Goal: Task Accomplishment & Management: Manage account settings

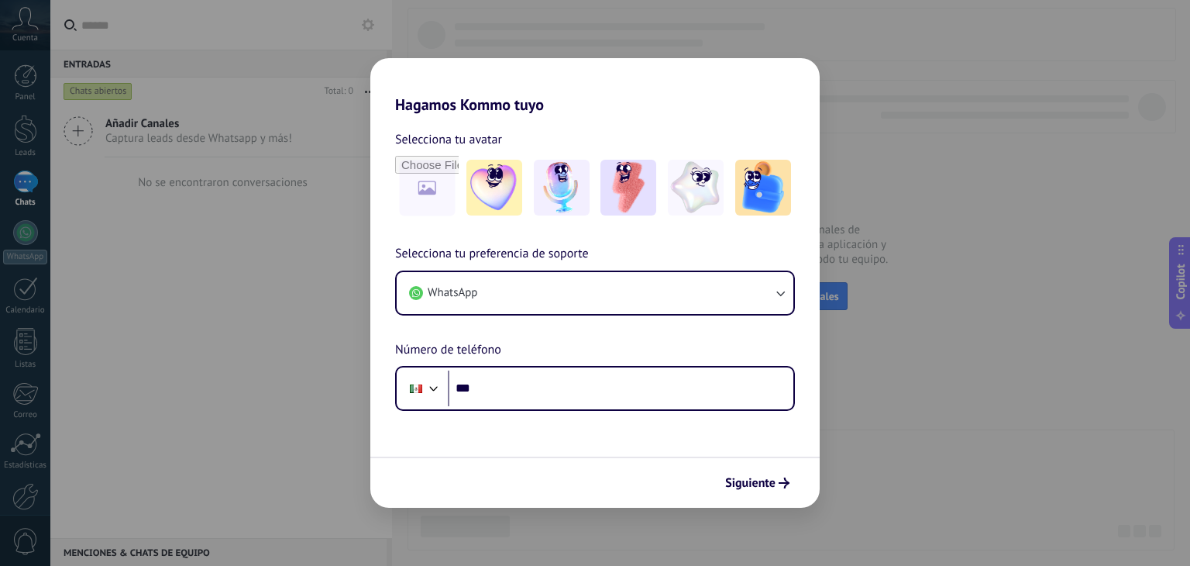
click at [907, 246] on div "Hagamos Kommo tuyo Selecciona tu avatar Selecciona tu preferencia de soporte Wh…" at bounding box center [595, 283] width 1190 height 566
click at [775, 480] on span "Siguiente" at bounding box center [750, 482] width 50 height 11
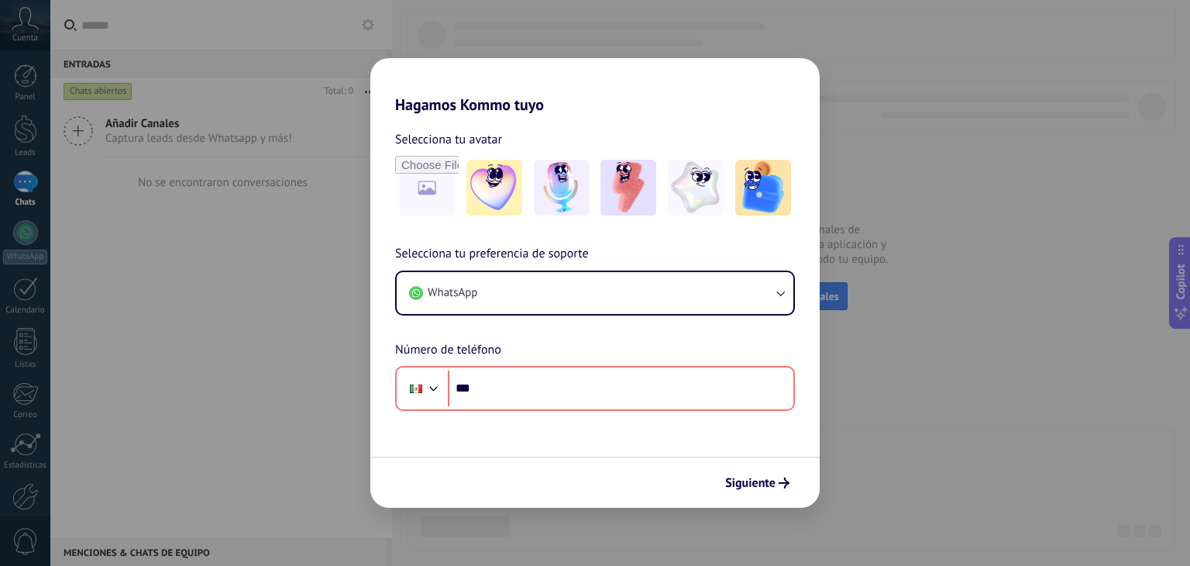
click at [884, 374] on div "Hagamos Kommo tuyo Selecciona tu avatar Selecciona tu preferencia de soporte Wh…" at bounding box center [595, 283] width 1190 height 566
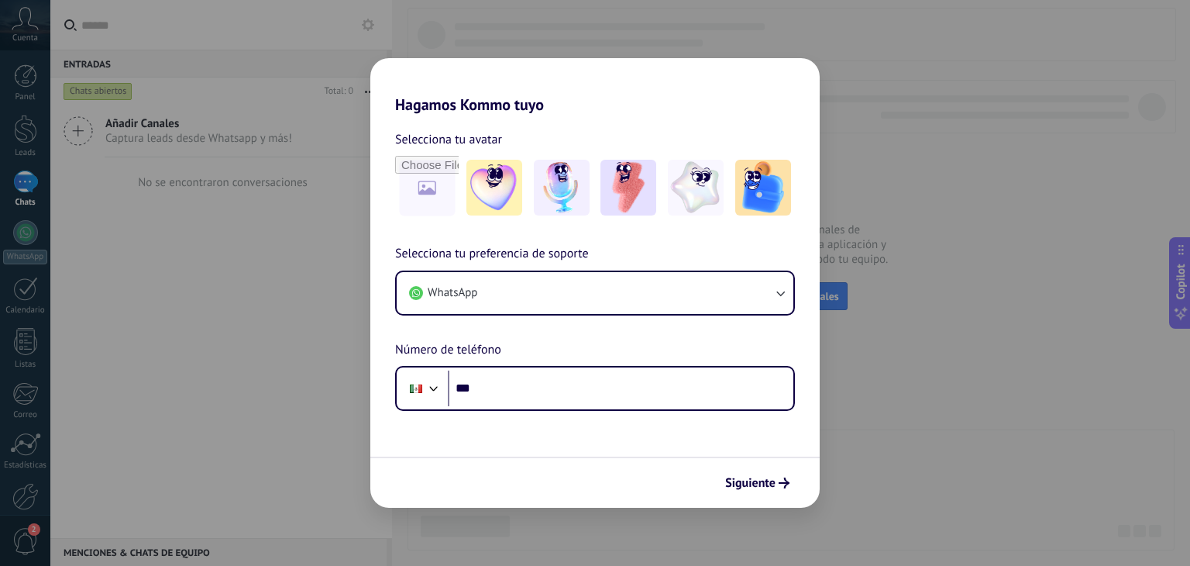
click at [34, 425] on div "Hagamos Kommo tuyo Selecciona tu avatar Selecciona tu preferencia de soporte Wh…" at bounding box center [595, 283] width 1190 height 566
click at [15, 534] on div "Hagamos Kommo tuyo Selecciona tu avatar Selecciona tu preferencia de soporte Wh…" at bounding box center [595, 283] width 1190 height 566
click at [491, 176] on img at bounding box center [494, 188] width 56 height 56
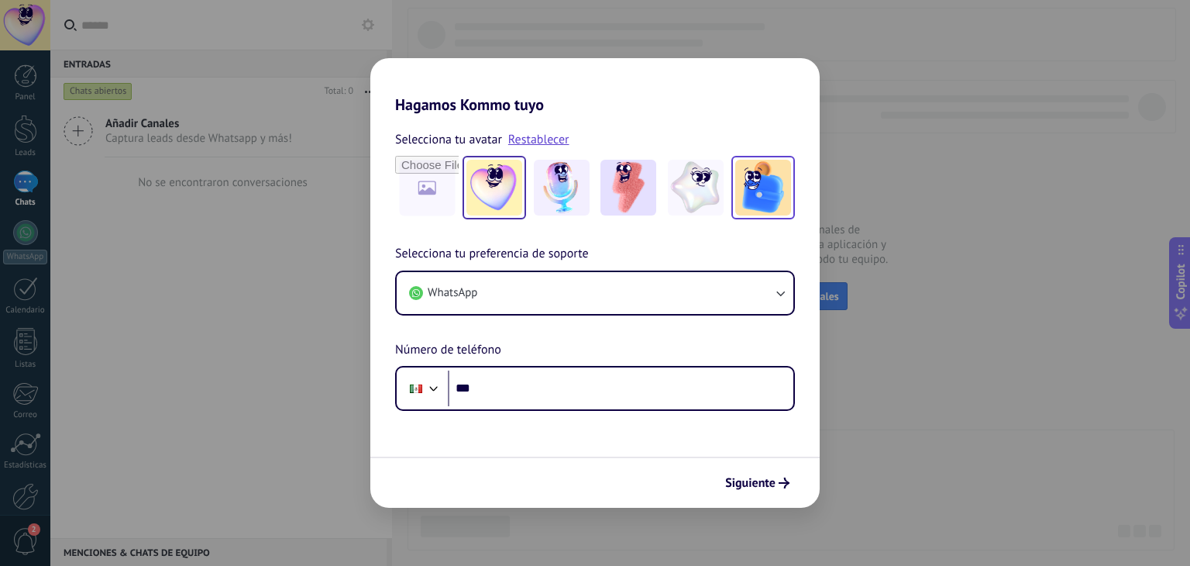
click at [747, 201] on img at bounding box center [763, 188] width 56 height 56
click at [735, 246] on div "Selecciona tu preferencia de soporte WhatsApp Número de teléfono Phone ***" at bounding box center [594, 327] width 449 height 167
click at [750, 200] on img at bounding box center [763, 188] width 56 height 56
click at [563, 143] on link "Restablecer" at bounding box center [538, 139] width 61 height 15
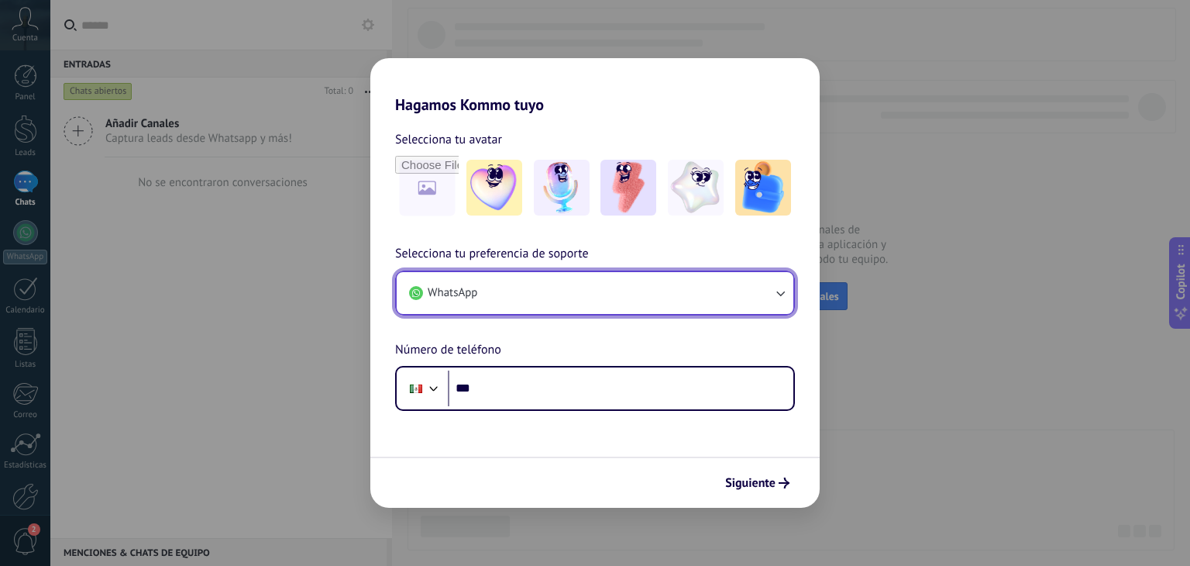
click at [620, 290] on button "WhatsApp" at bounding box center [595, 293] width 397 height 42
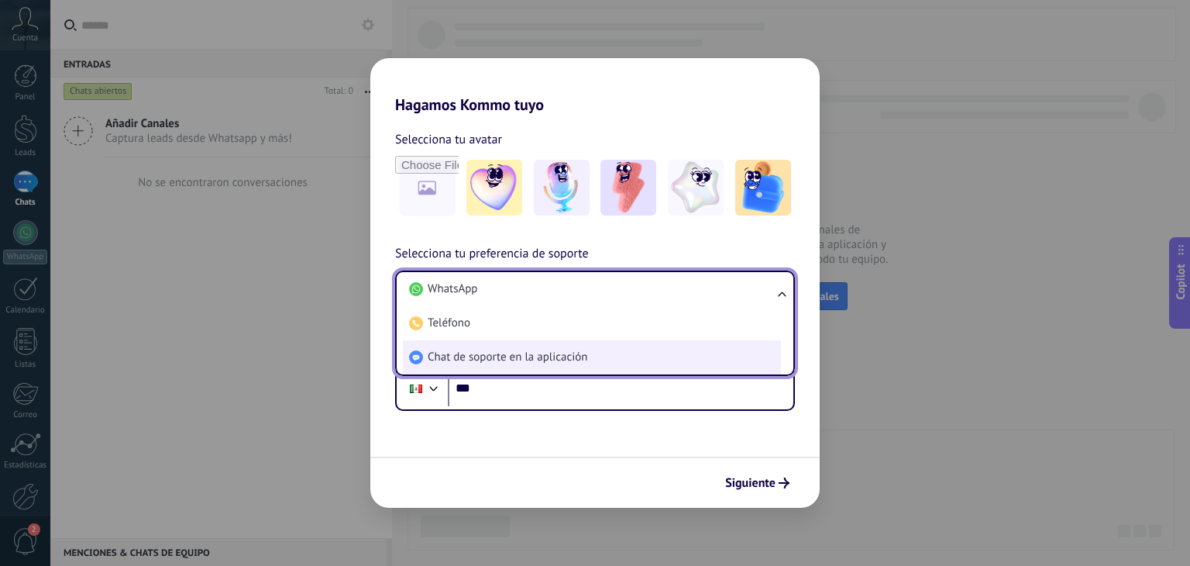
click at [613, 356] on li "Chat de soporte en la aplicación" at bounding box center [592, 357] width 378 height 34
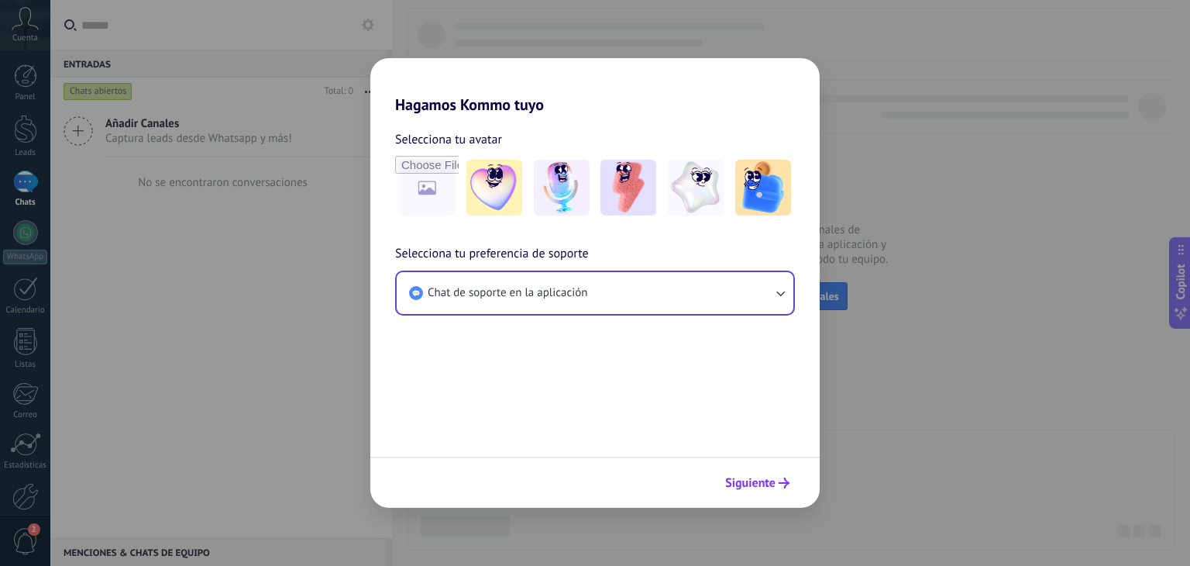
click at [743, 483] on span "Siguiente" at bounding box center [750, 482] width 50 height 11
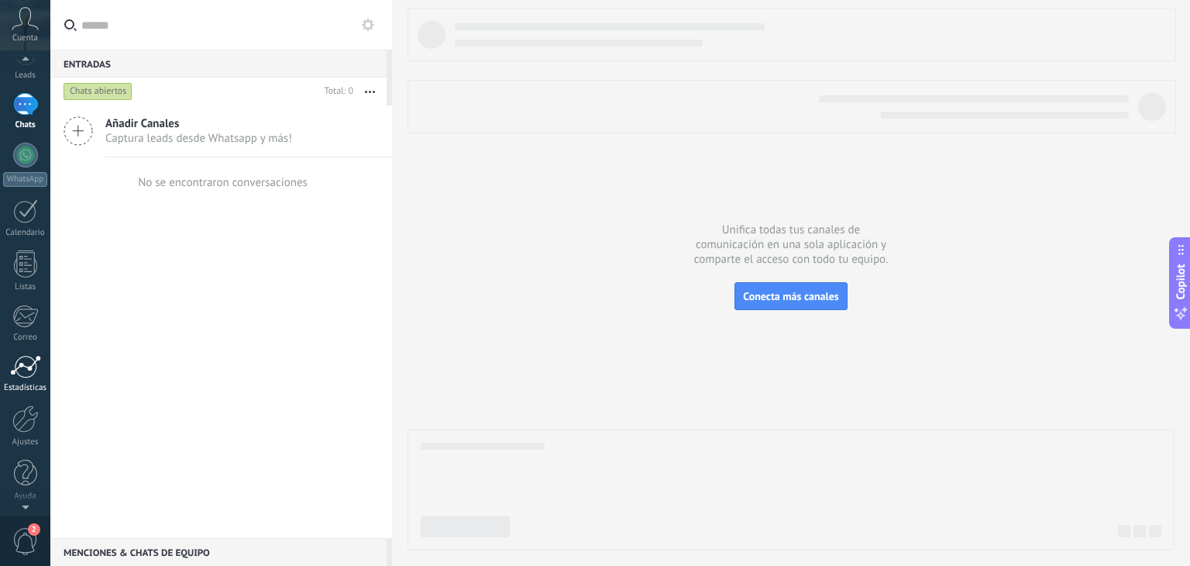
scroll to position [78, 0]
click at [27, 436] on div "Ajustes" at bounding box center [25, 441] width 45 height 10
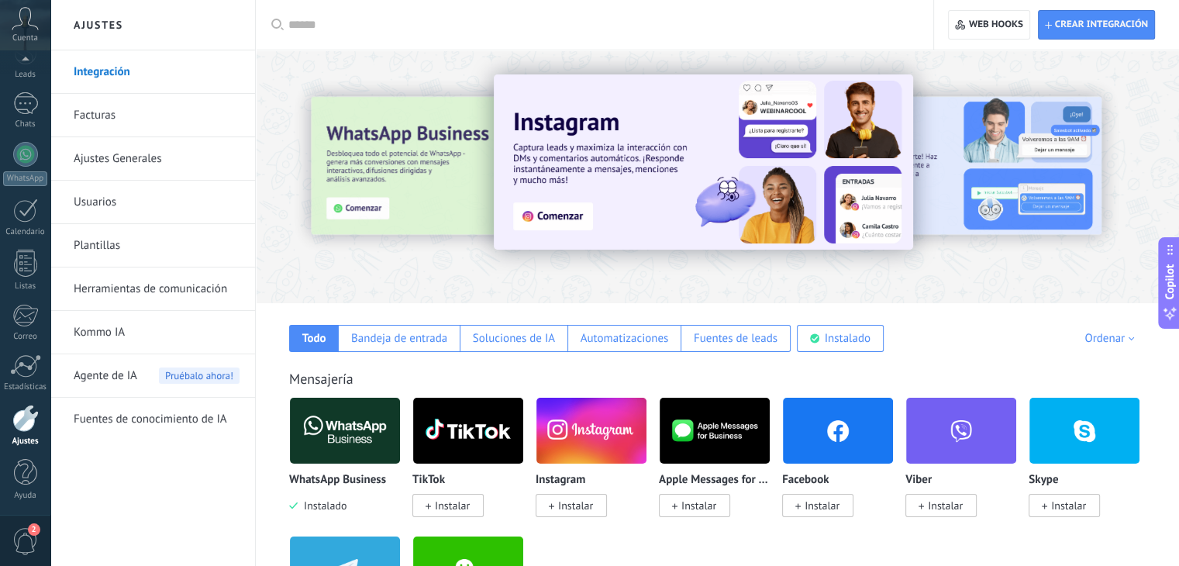
click at [127, 377] on span "Agente de IA" at bounding box center [106, 375] width 64 height 43
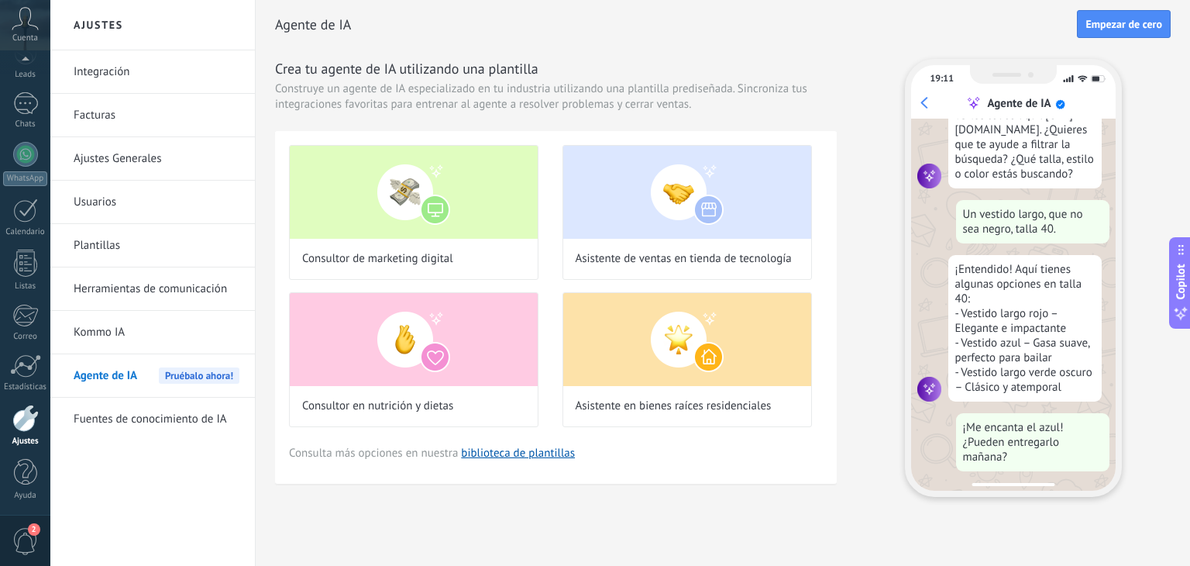
scroll to position [160, 0]
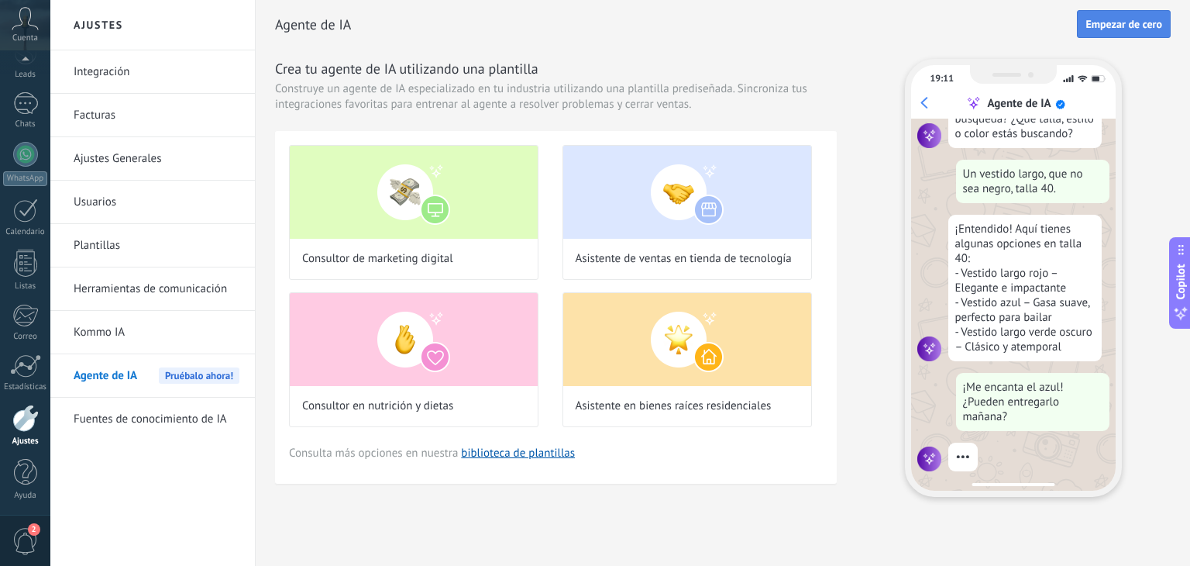
click at [1116, 26] on span "Empezar de cero" at bounding box center [1124, 24] width 77 height 11
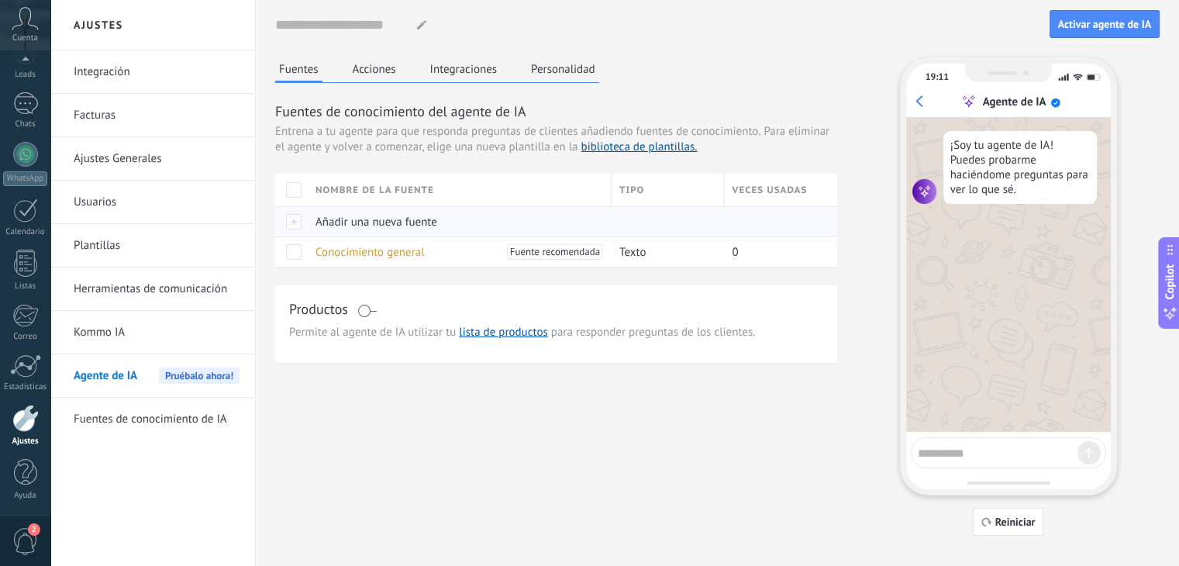
click at [337, 229] on div "Añadir una nueva fuente" at bounding box center [456, 221] width 296 height 29
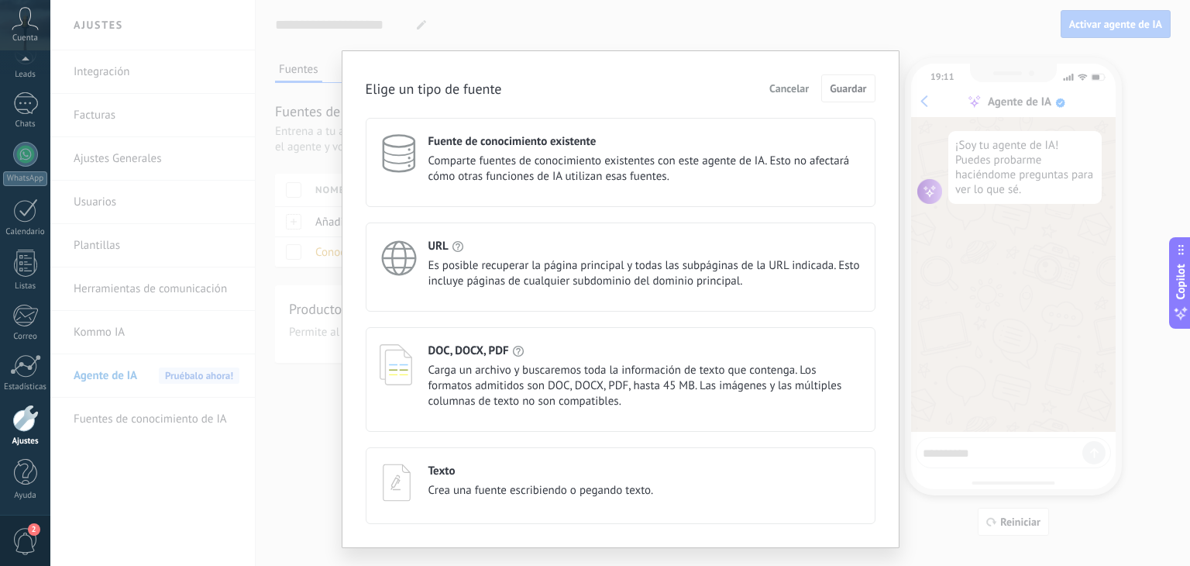
click at [412, 277] on icon at bounding box center [399, 258] width 39 height 39
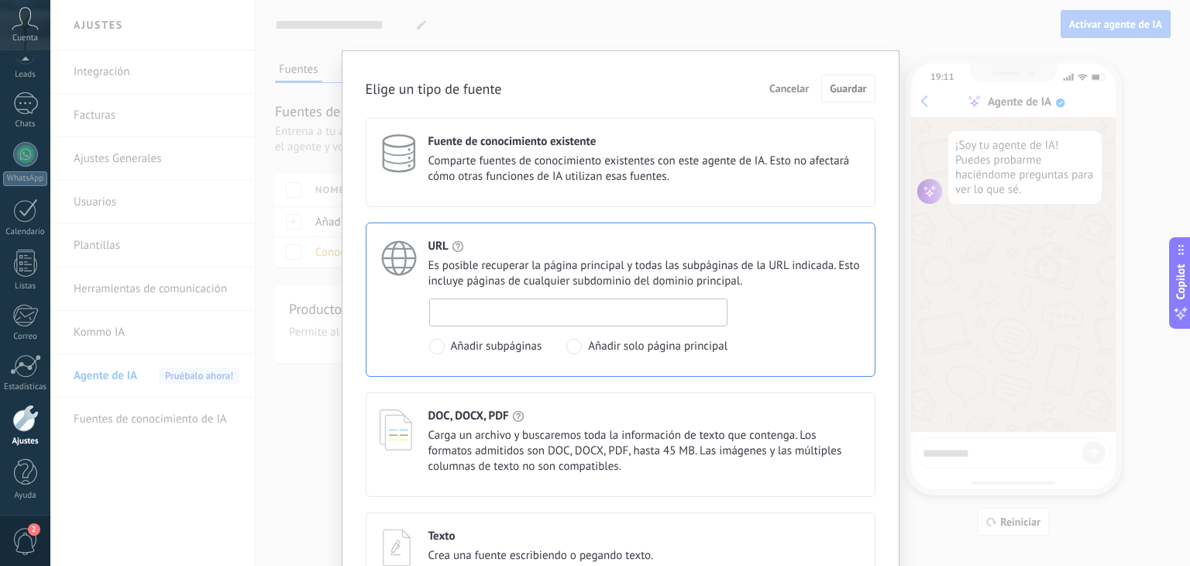
click at [456, 312] on input at bounding box center [579, 311] width 298 height 25
paste input "**********"
type input "**********"
click at [846, 94] on span "Guardar" at bounding box center [848, 88] width 36 height 11
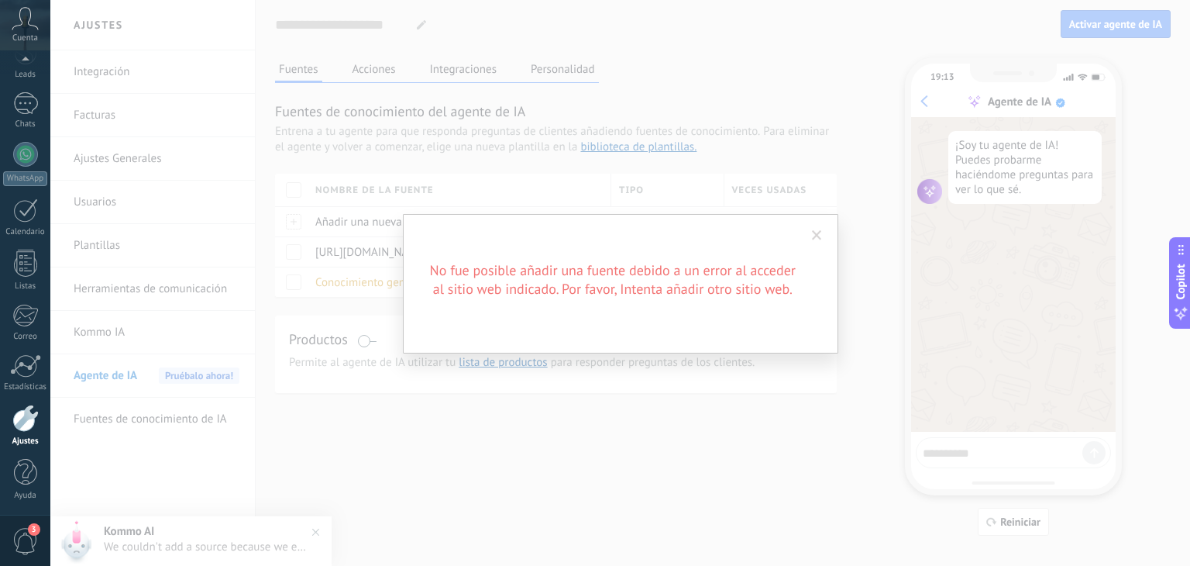
click at [820, 239] on span at bounding box center [817, 235] width 10 height 11
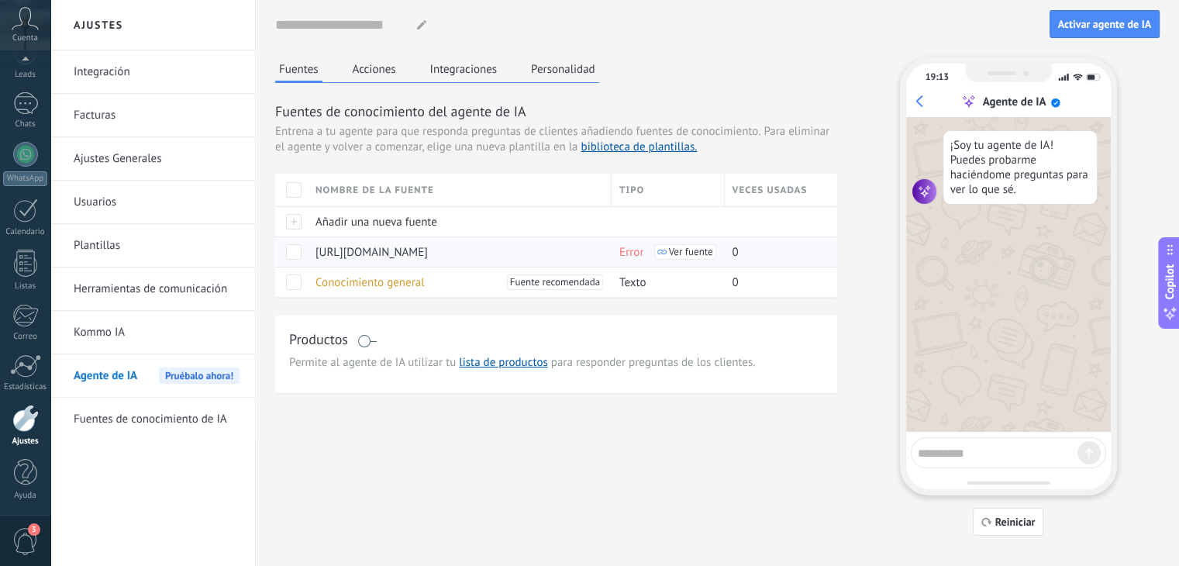
click at [670, 255] on span "Ver fuente" at bounding box center [691, 251] width 44 height 11
click at [594, 249] on div "https://www.evolsoft.com.mx/" at bounding box center [456, 251] width 296 height 29
click at [428, 248] on span "https://www.evolsoft.com.mx/" at bounding box center [371, 252] width 112 height 15
click at [295, 249] on span at bounding box center [293, 251] width 15 height 15
click at [400, 252] on icon at bounding box center [400, 251] width 12 height 11
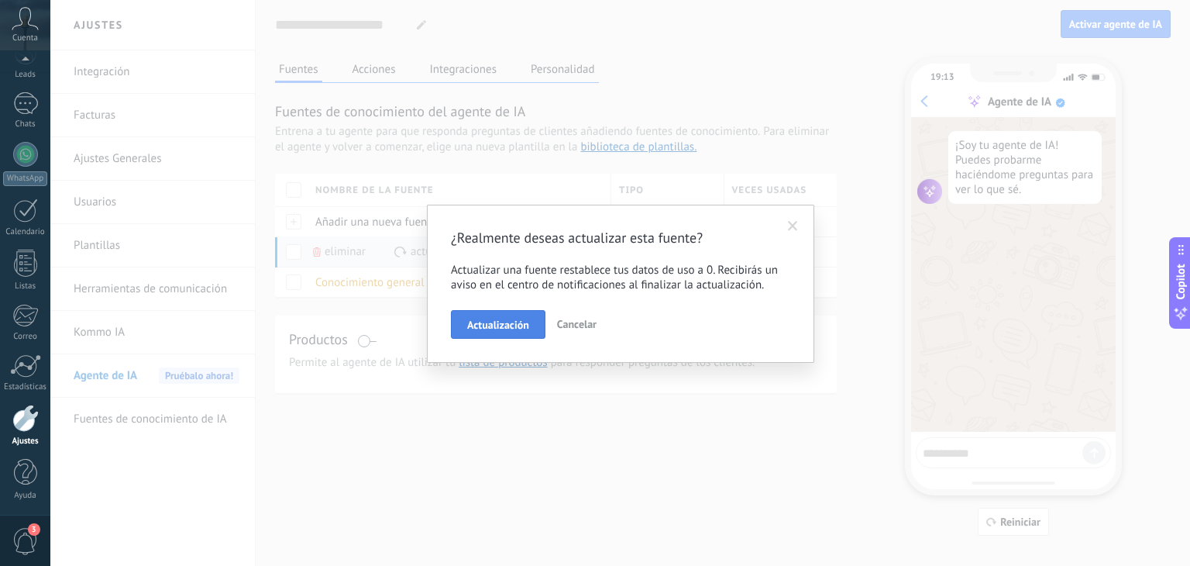
click at [490, 326] on span "Actualización" at bounding box center [498, 324] width 62 height 11
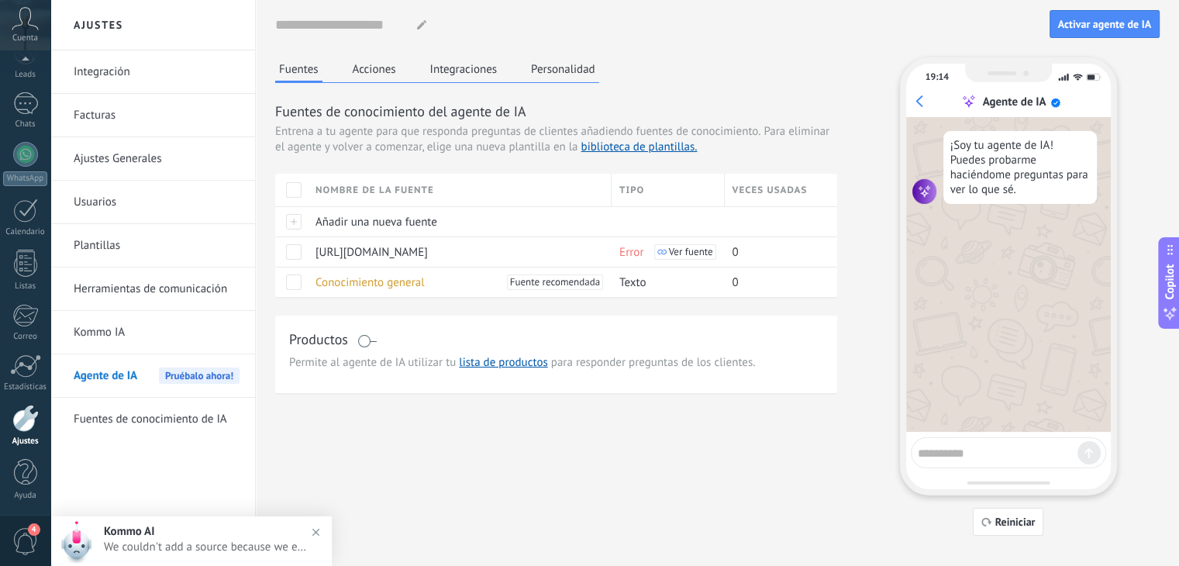
click at [235, 541] on span "We couldn't add a source because we encountered an error while accessing the we…" at bounding box center [206, 546] width 205 height 15
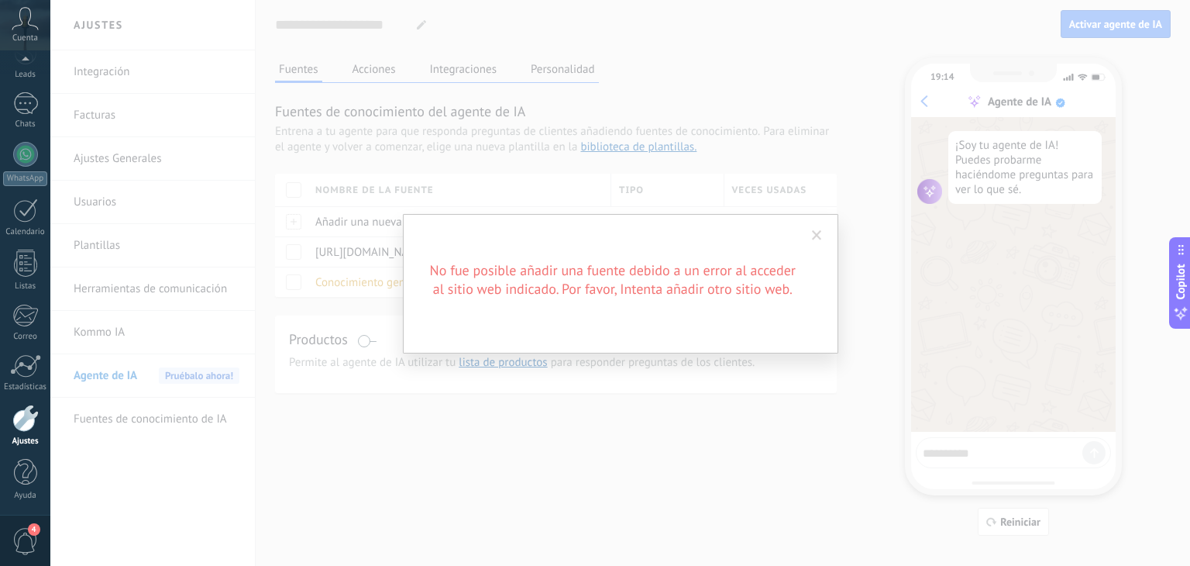
click at [821, 227] on span at bounding box center [817, 235] width 26 height 26
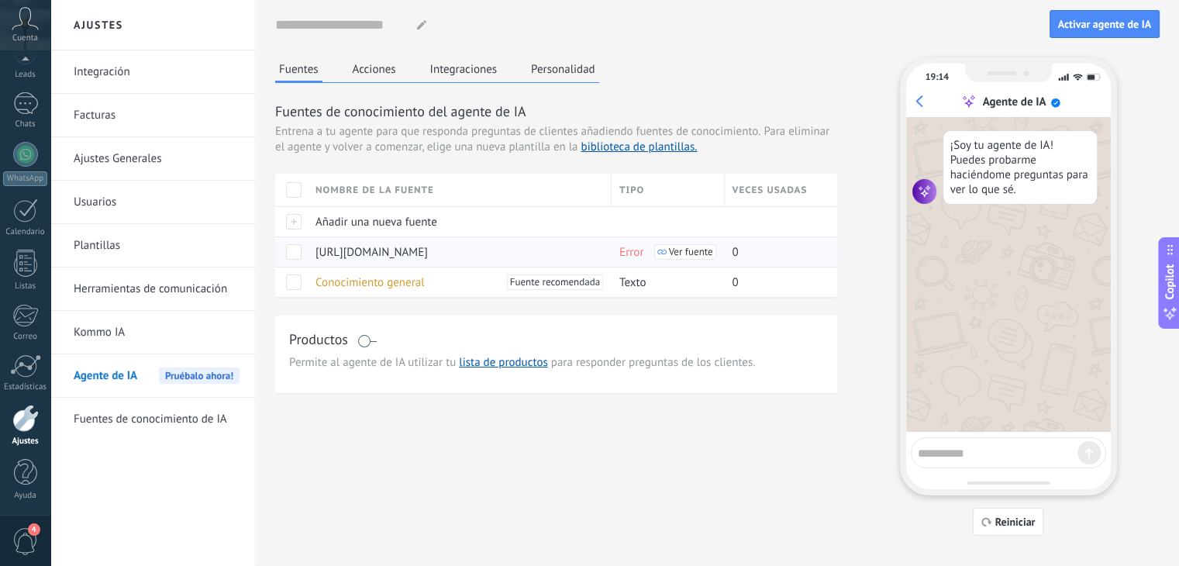
click at [291, 253] on span at bounding box center [293, 251] width 15 height 15
click at [314, 253] on use at bounding box center [317, 251] width 8 height 9
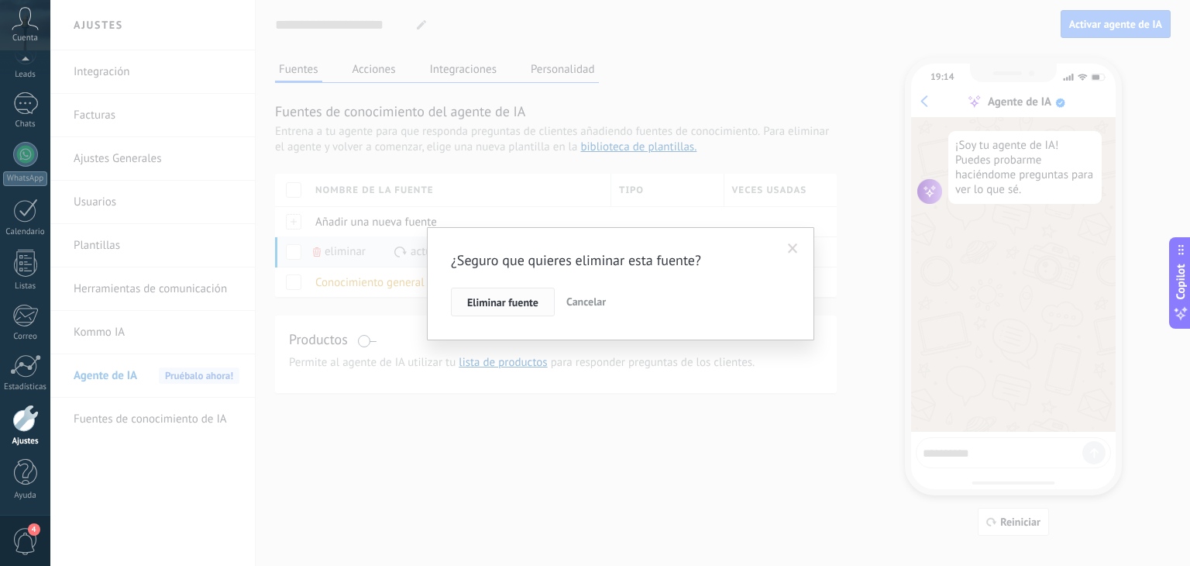
click at [490, 305] on span "Eliminar fuente" at bounding box center [502, 302] width 71 height 11
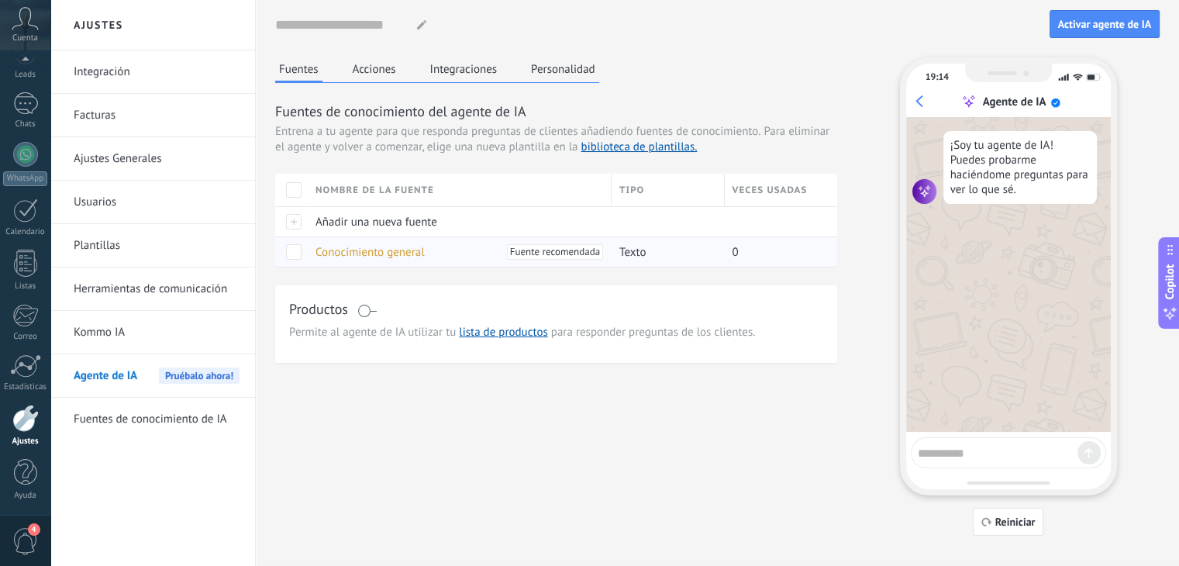
click at [401, 250] on span "Conocimiento general" at bounding box center [369, 252] width 109 height 15
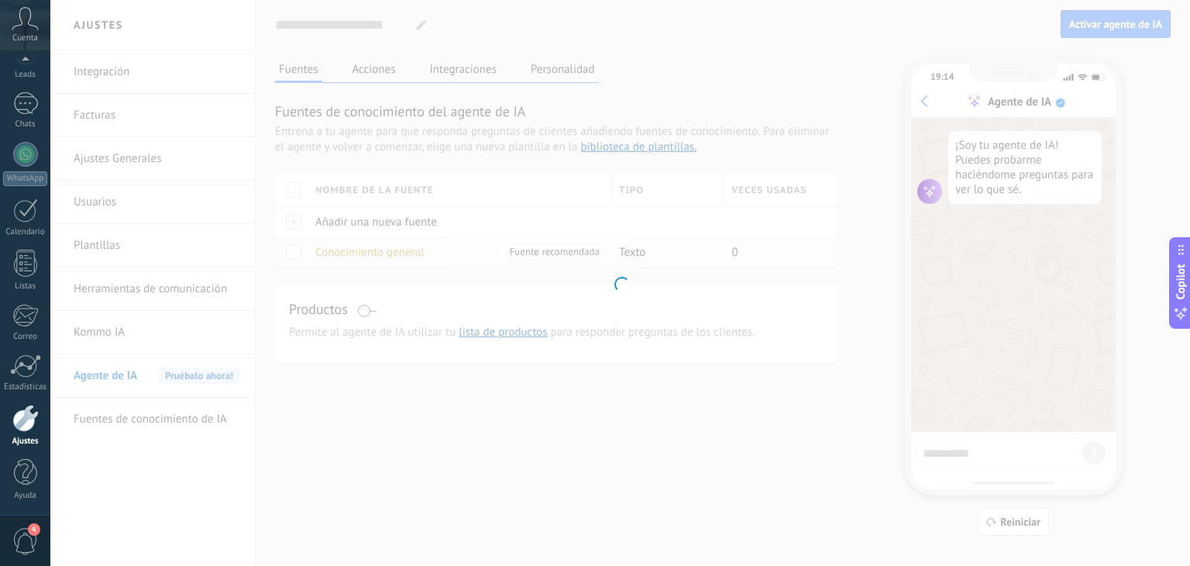
type input "**********"
type textarea "**********"
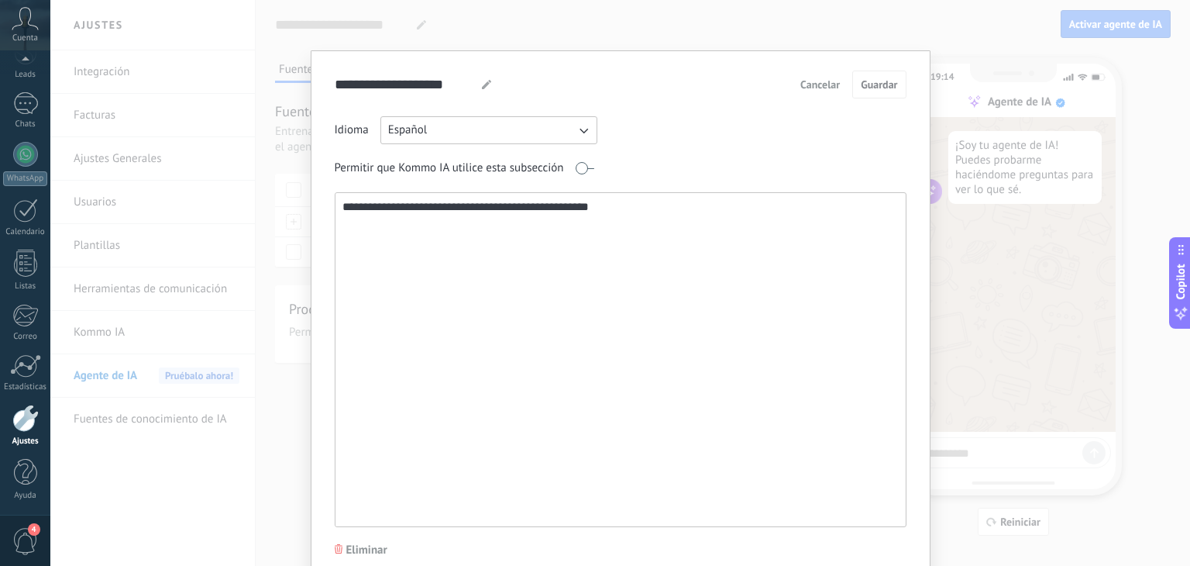
click at [812, 91] on button "Cancelar" at bounding box center [820, 84] width 53 height 23
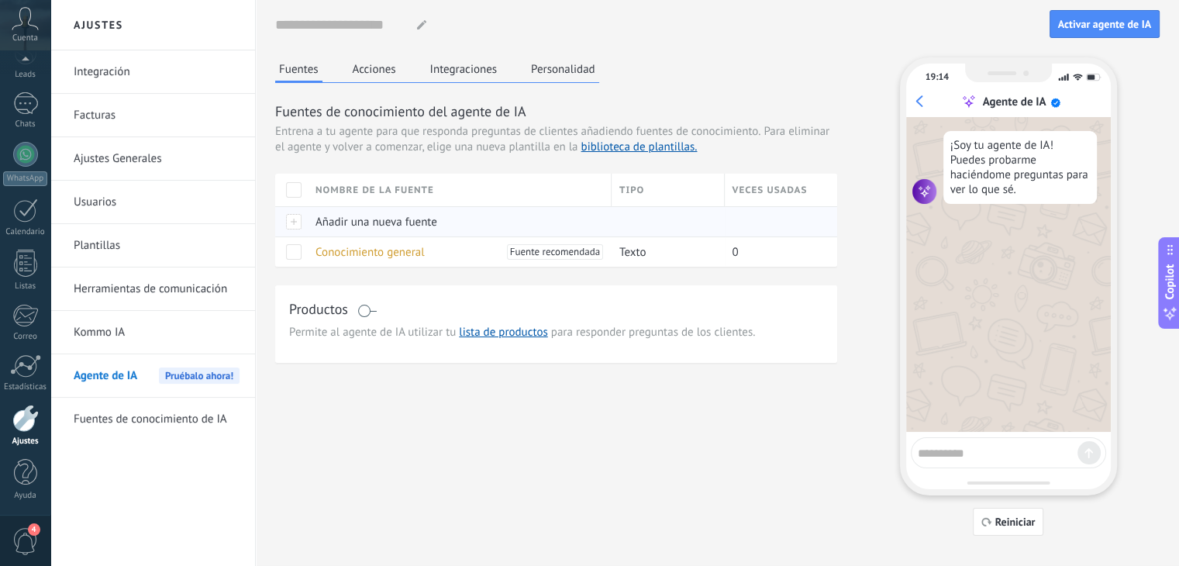
click at [299, 221] on div at bounding box center [291, 221] width 33 height 30
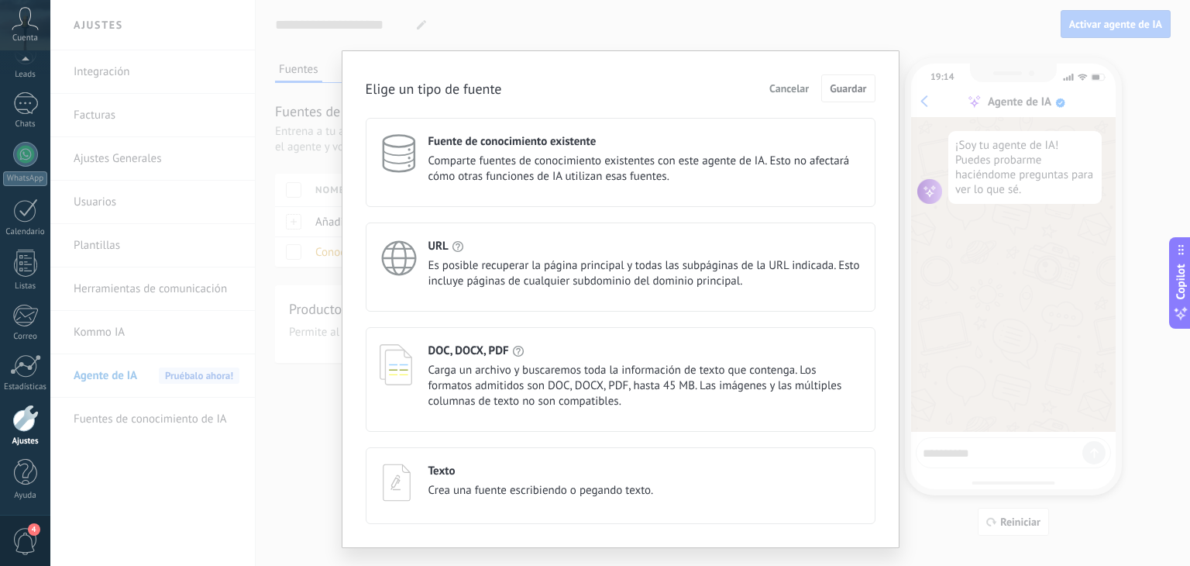
click at [432, 253] on div "URL Es posible recuperar la página principal y todas las subpáginas de la URL i…" at bounding box center [645, 264] width 433 height 50
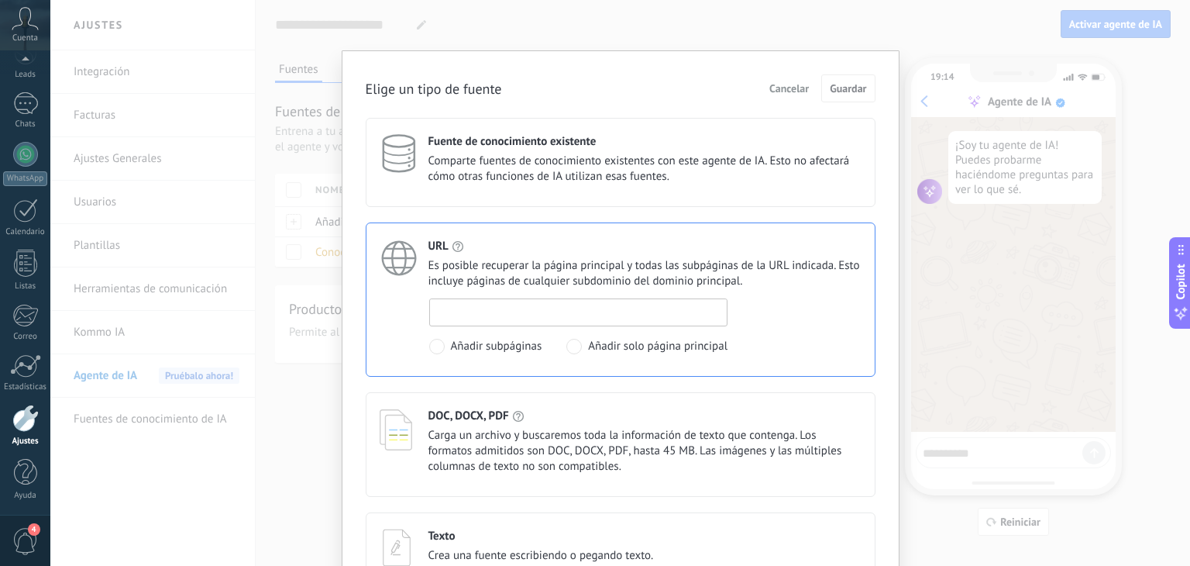
click at [458, 313] on input at bounding box center [579, 311] width 298 height 25
paste input "**********"
type input "**********"
click at [589, 343] on span "Añadir solo página principal" at bounding box center [657, 346] width 139 height 15
click at [836, 92] on span "Guardar" at bounding box center [848, 88] width 36 height 11
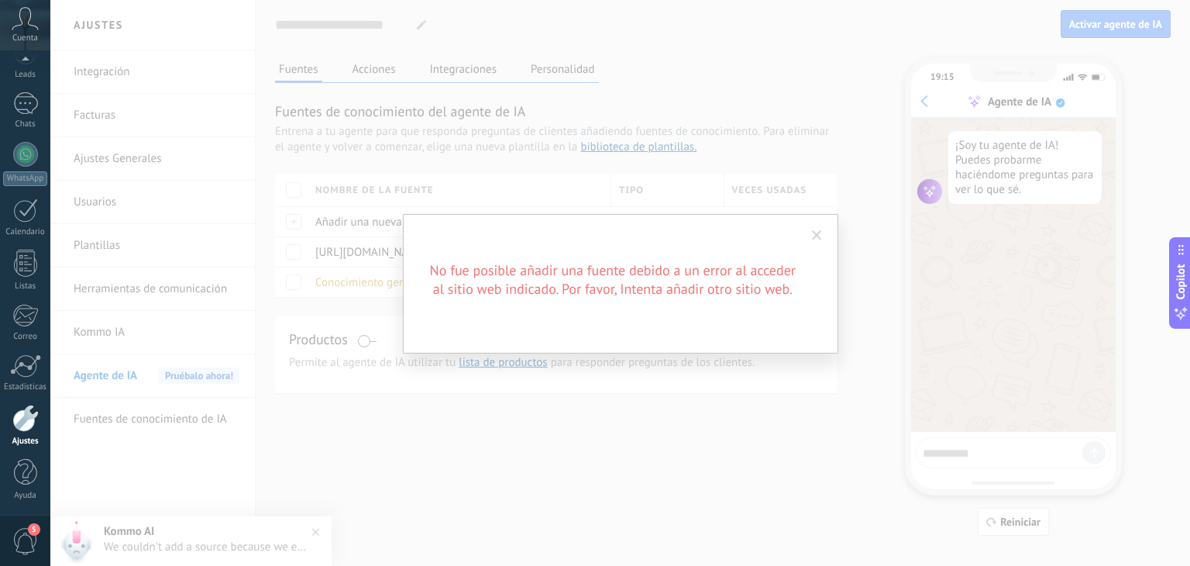
click at [812, 235] on span at bounding box center [817, 235] width 10 height 11
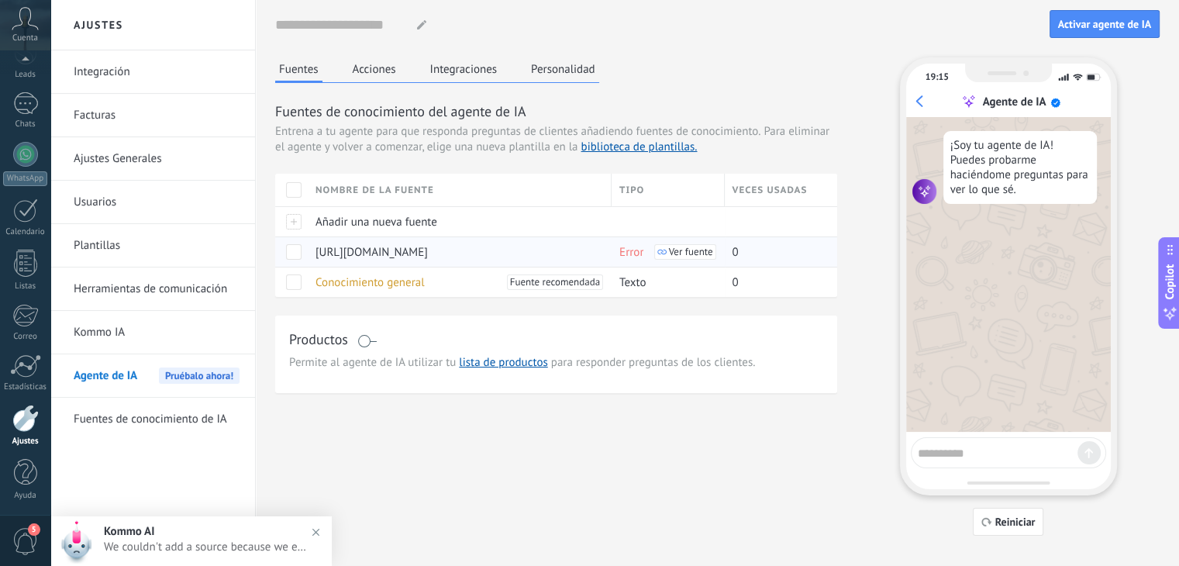
click at [295, 253] on span at bounding box center [293, 251] width 15 height 15
click at [327, 246] on span "Eliminar" at bounding box center [345, 251] width 41 height 30
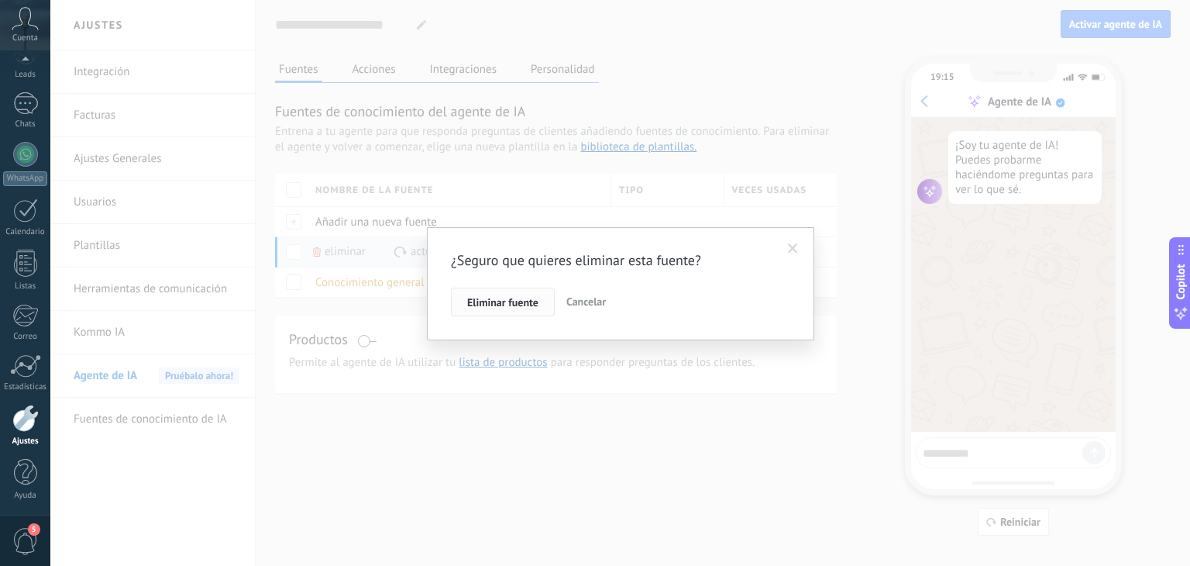
click at [497, 301] on span "Eliminar fuente" at bounding box center [502, 302] width 71 height 11
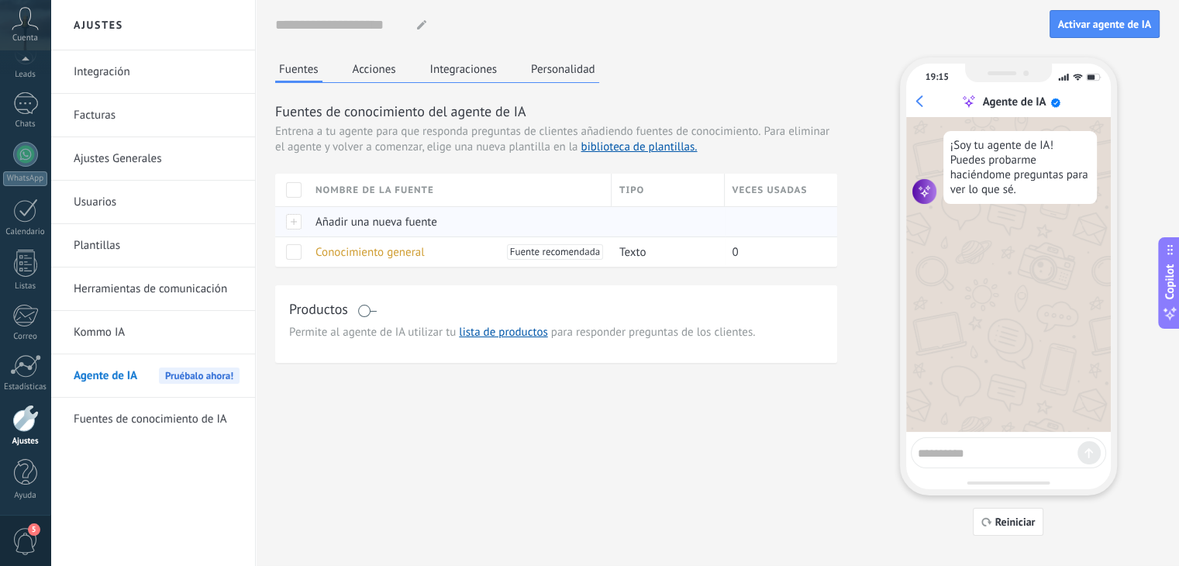
click at [294, 221] on div at bounding box center [291, 221] width 33 height 30
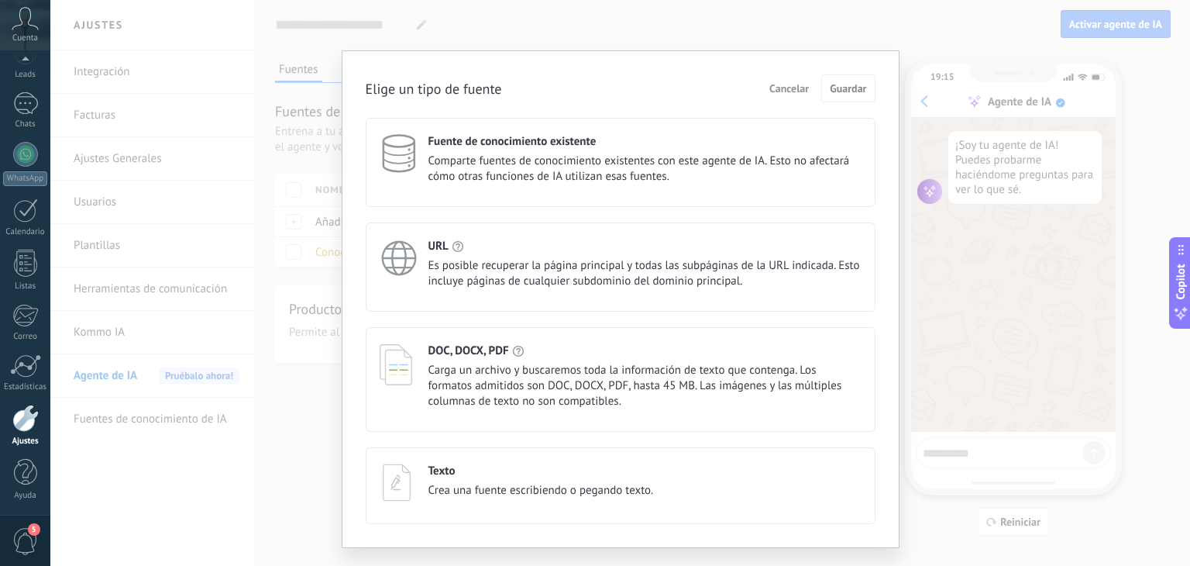
click at [415, 359] on div at bounding box center [404, 376] width 49 height 66
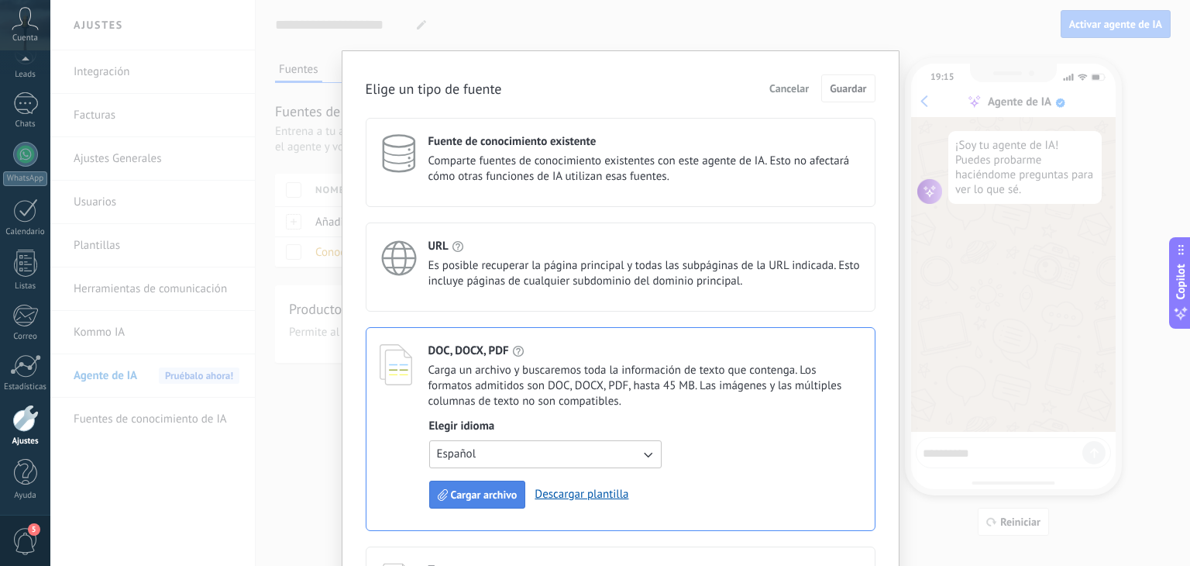
click at [498, 494] on span "Cargar archivo" at bounding box center [484, 494] width 67 height 11
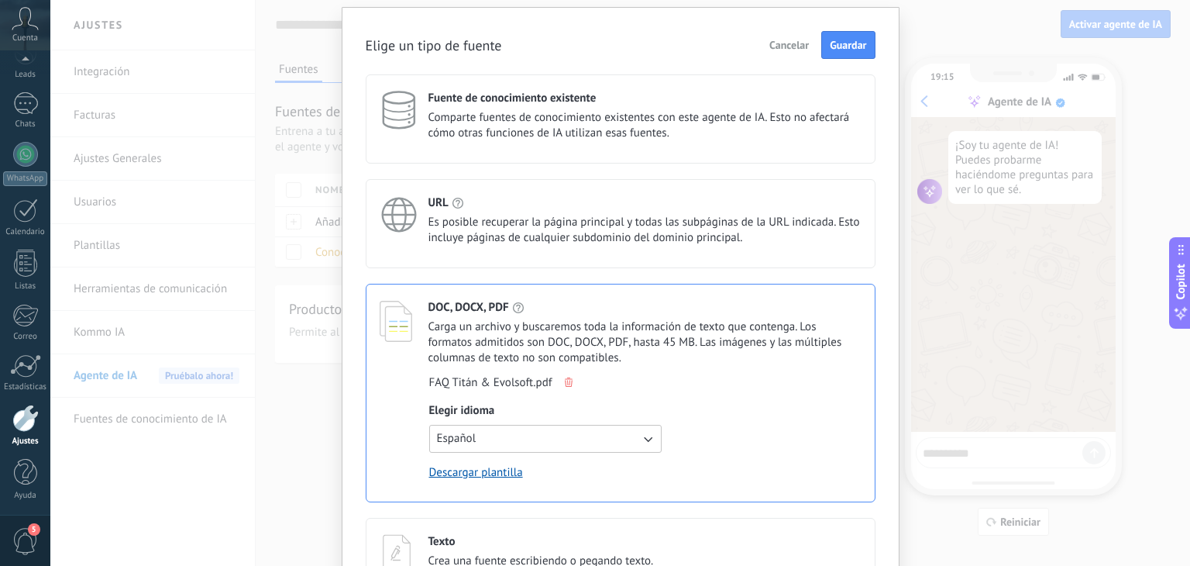
scroll to position [25, 0]
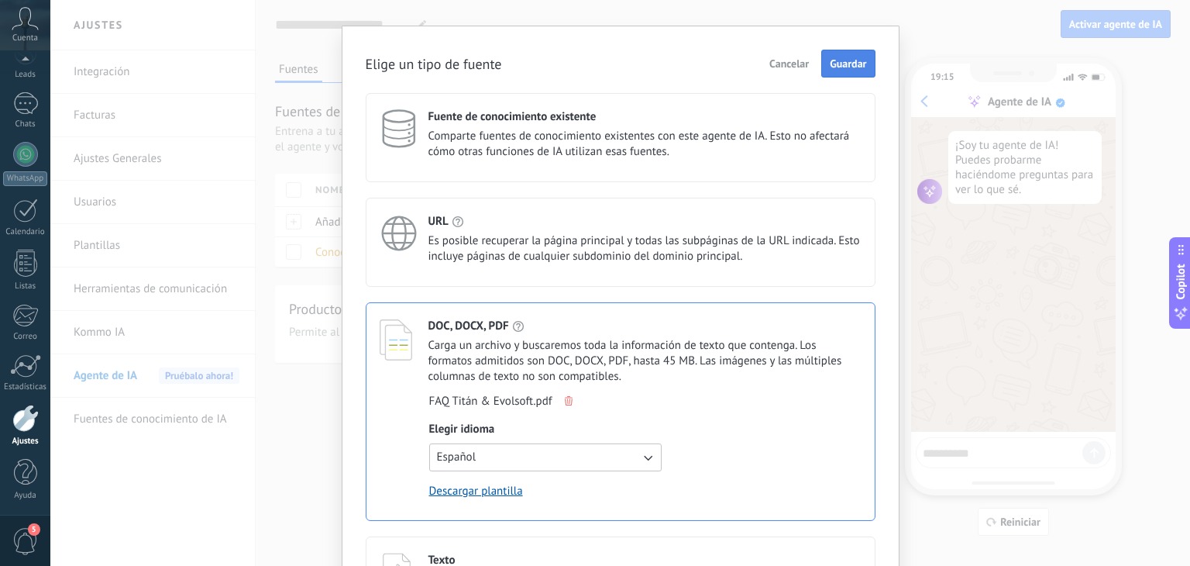
click at [859, 71] on button "Guardar" at bounding box center [847, 64] width 53 height 28
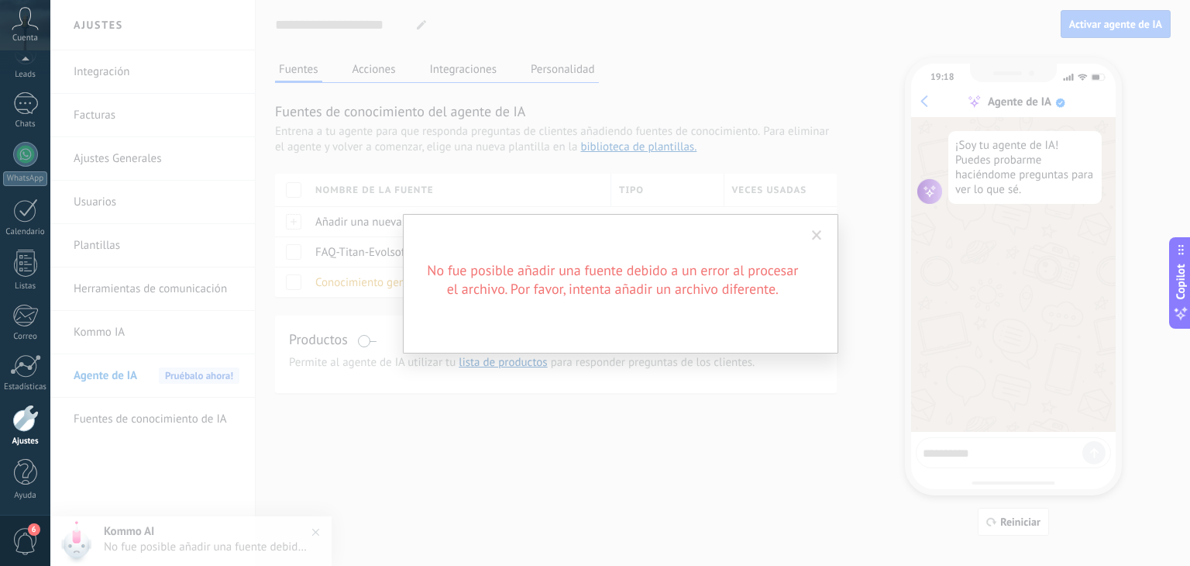
click at [818, 236] on span at bounding box center [817, 235] width 10 height 11
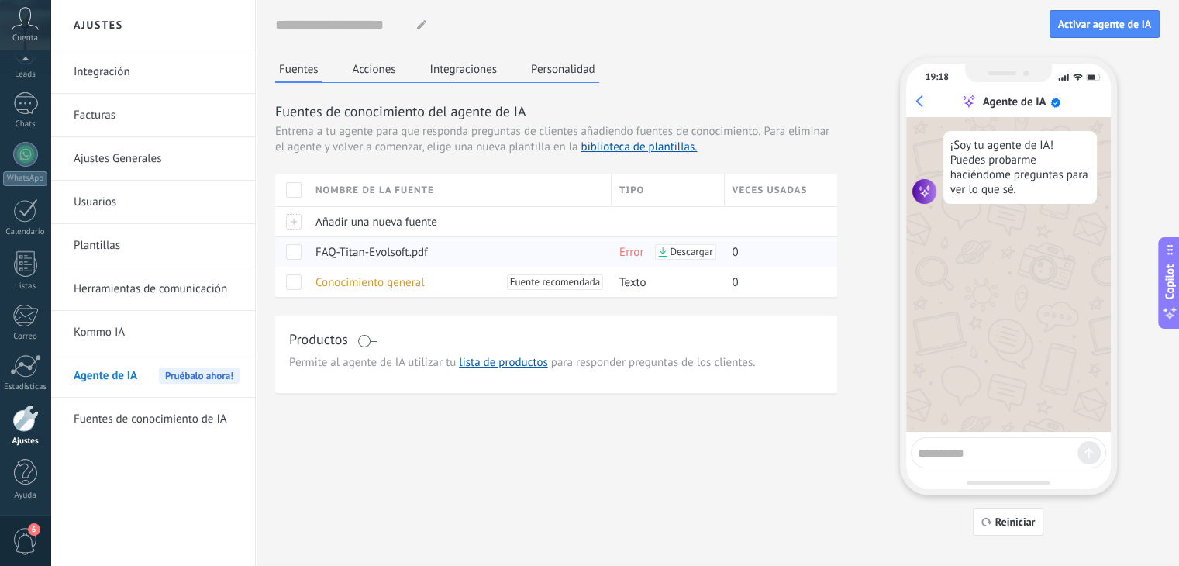
click at [296, 252] on span at bounding box center [293, 251] width 15 height 15
click at [318, 251] on icon at bounding box center [317, 251] width 8 height 9
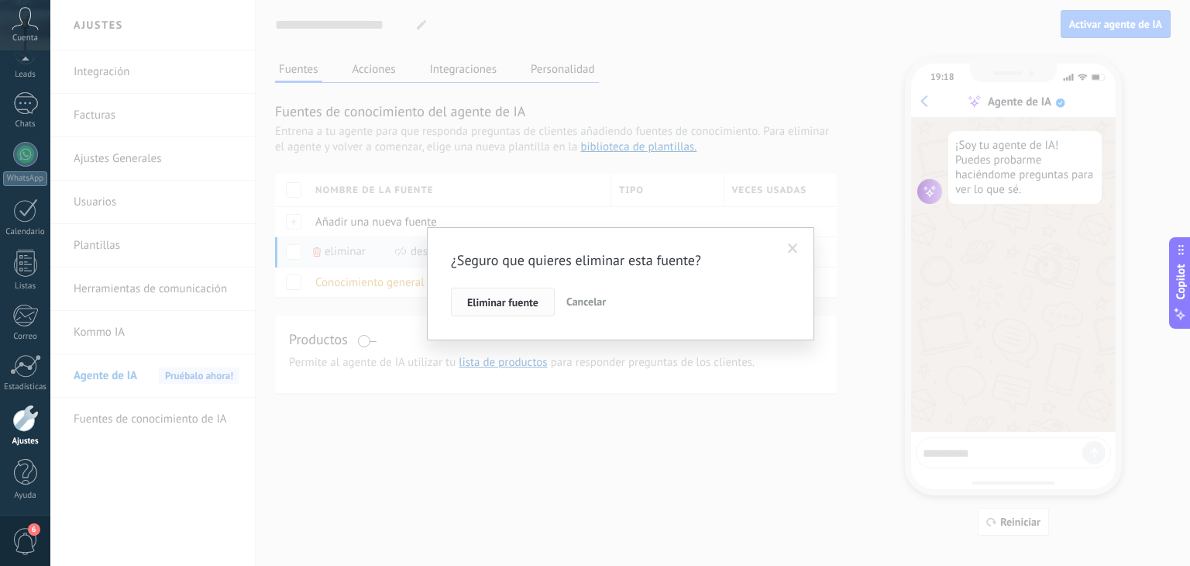
click at [474, 305] on span "Eliminar fuente" at bounding box center [502, 302] width 71 height 11
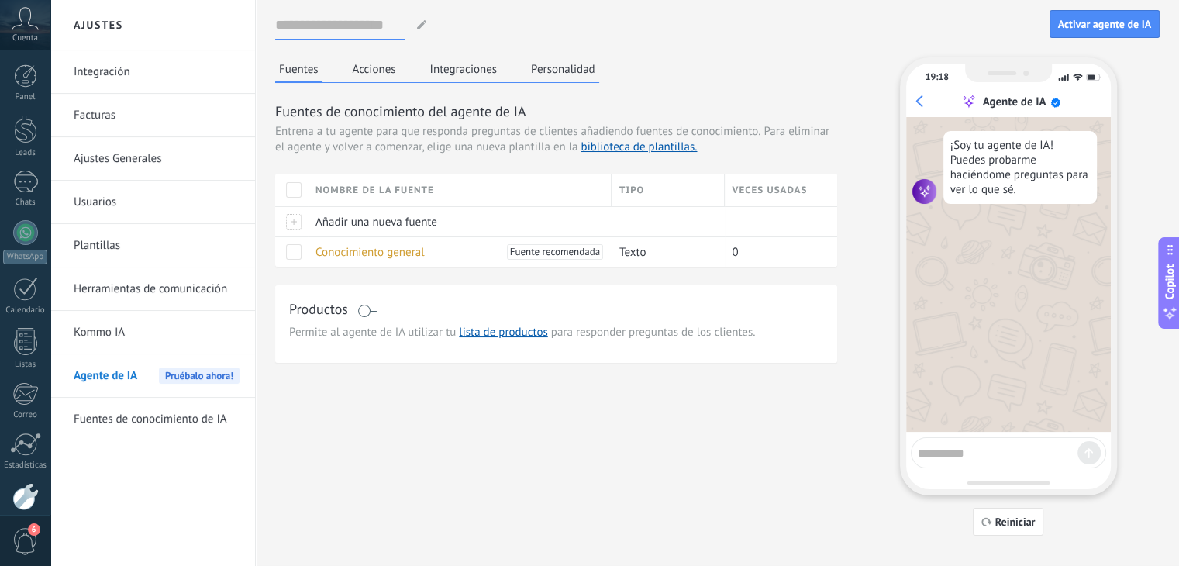
click at [338, 29] on input at bounding box center [339, 25] width 129 height 28
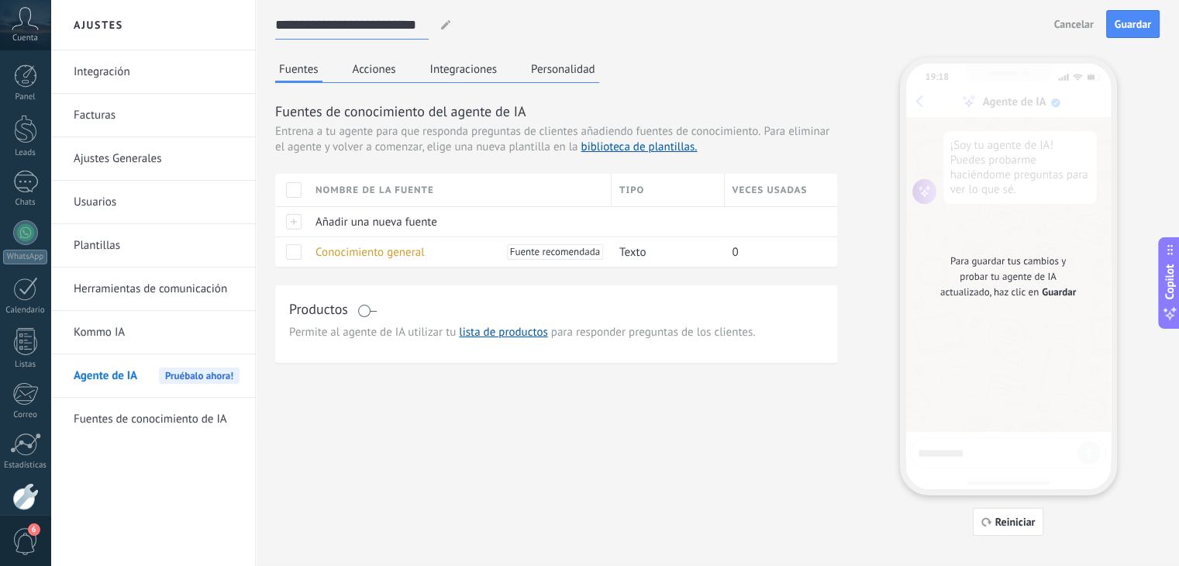
type input "**********"
click at [387, 402] on div "Fuentes Acciones Integraciones Personalidad Fuentes de conocimiento del agente …" at bounding box center [717, 296] width 884 height 478
click at [1004, 519] on span "Reiniciar" at bounding box center [1015, 521] width 40 height 11
click at [673, 455] on div "Fuentes Acciones Integraciones Personalidad Fuentes de conocimiento del agente …" at bounding box center [717, 296] width 884 height 478
click at [122, 336] on link "Kommo IA" at bounding box center [157, 332] width 166 height 43
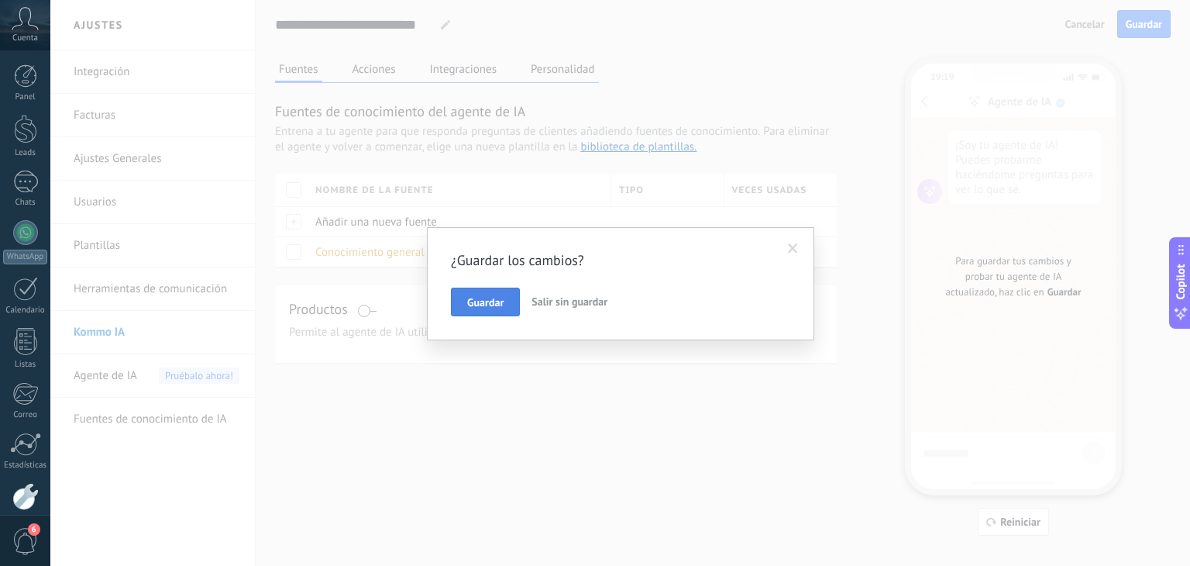
click at [474, 312] on button "Guardar" at bounding box center [485, 301] width 69 height 29
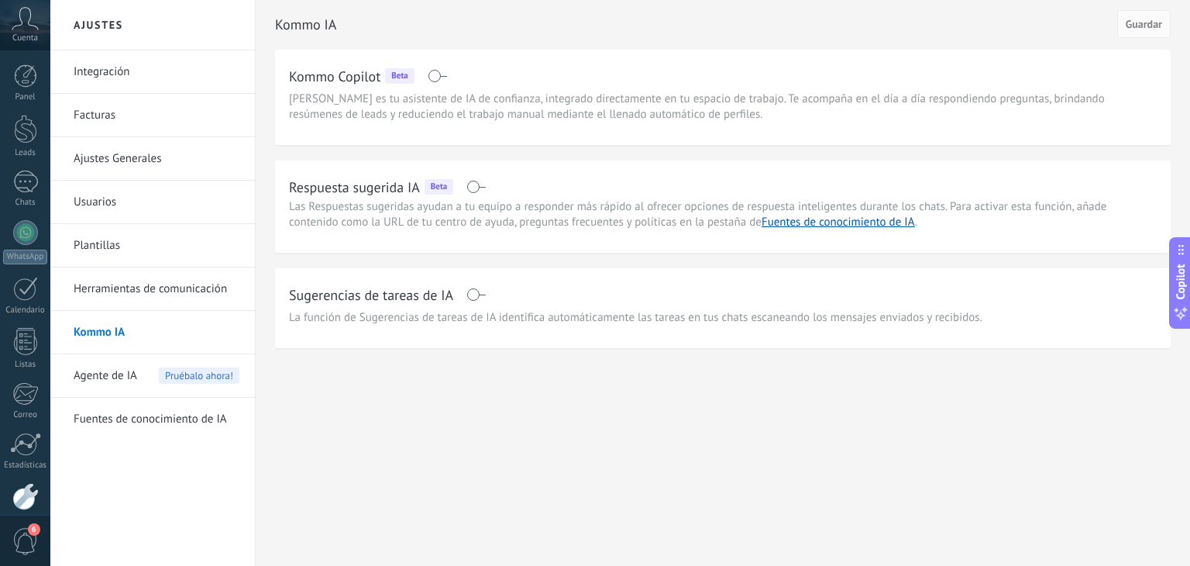
click at [123, 378] on span "Agente de IA" at bounding box center [106, 375] width 64 height 43
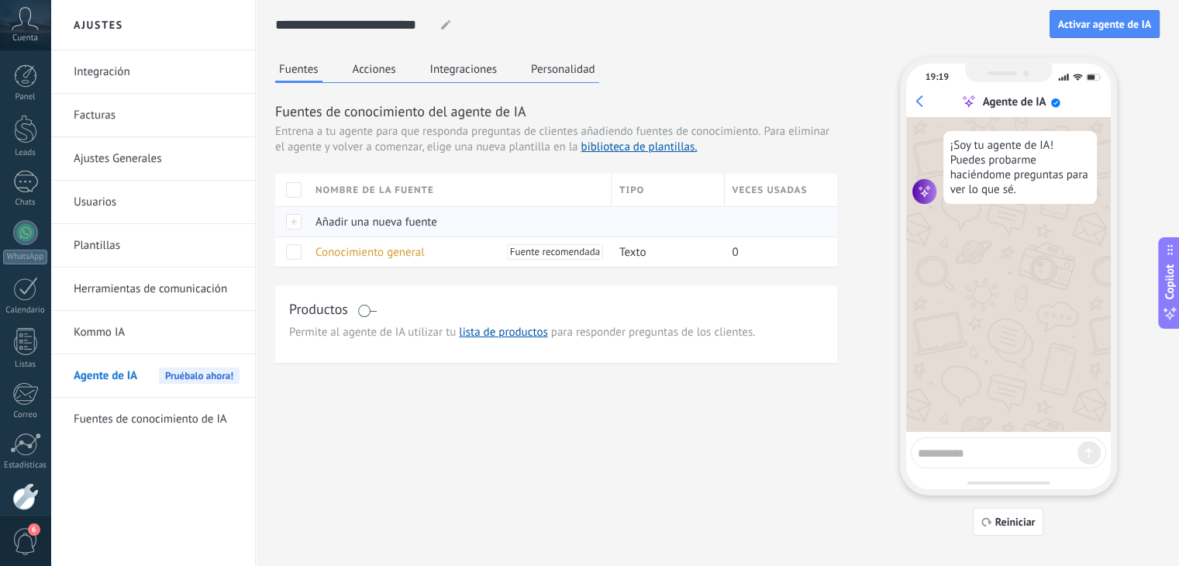
click at [298, 228] on div at bounding box center [291, 221] width 33 height 30
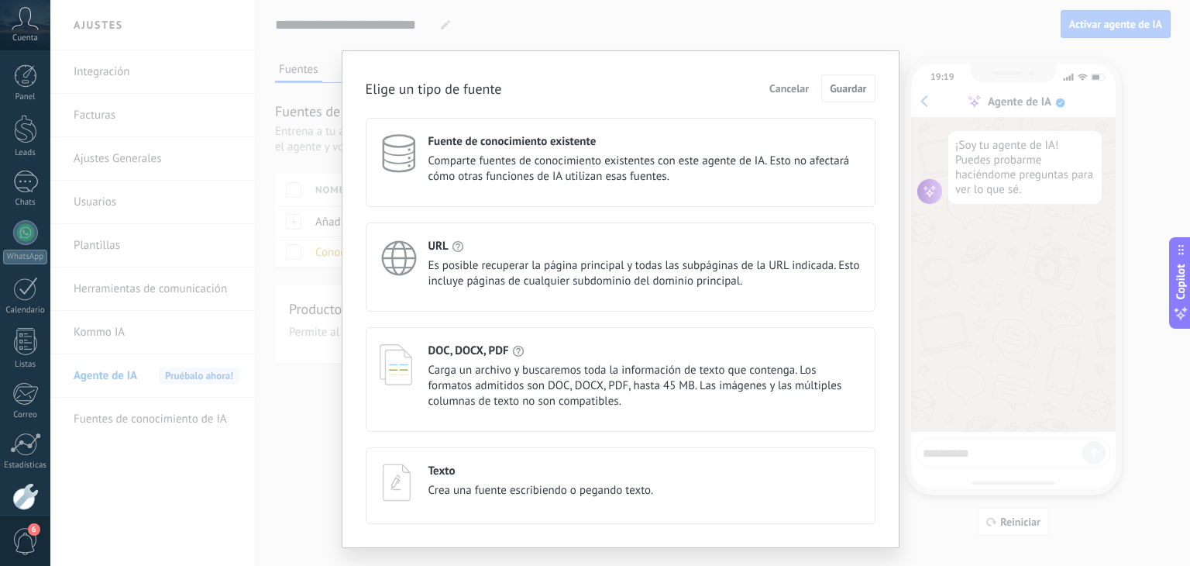
click at [436, 266] on span "Es posible recuperar la página principal y todas las subpáginas de la URL indic…" at bounding box center [645, 273] width 433 height 31
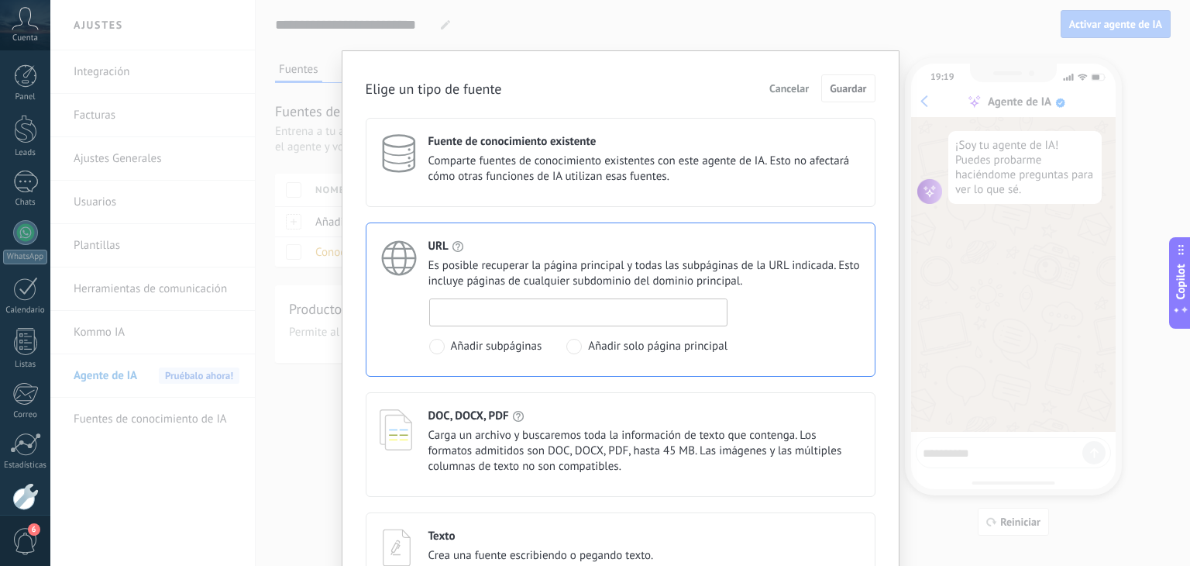
click at [459, 307] on input at bounding box center [579, 311] width 298 height 25
paste input "**********"
type input "**********"
click at [855, 91] on span "Guardar" at bounding box center [848, 88] width 36 height 11
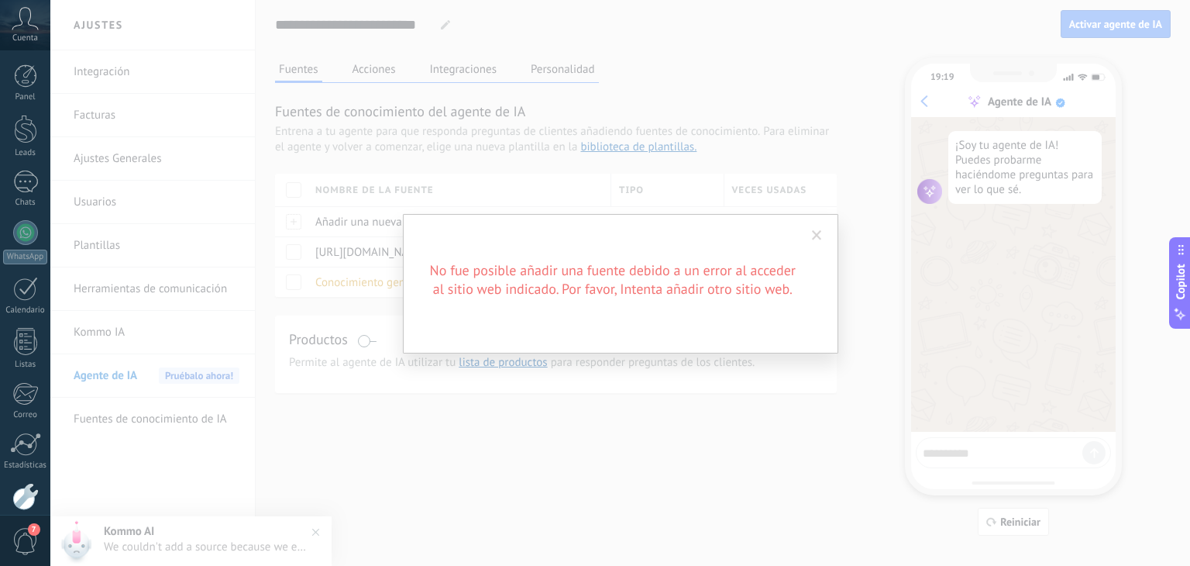
click at [820, 230] on span at bounding box center [817, 235] width 10 height 11
